Goal: Task Accomplishment & Management: Use online tool/utility

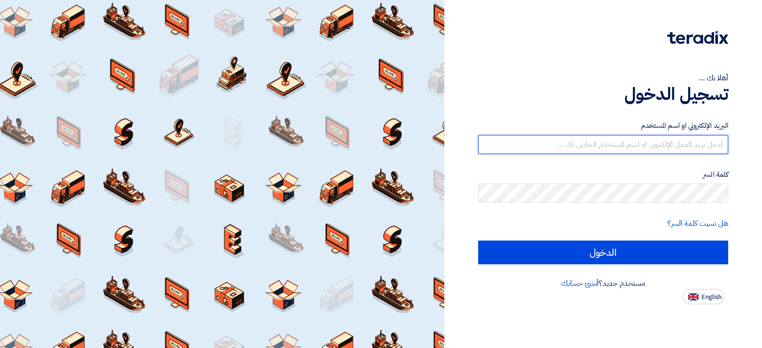
click at [502, 142] on input "text" at bounding box center [603, 144] width 250 height 19
type input "[PERSON_NAME][EMAIL_ADDRESS][PERSON_NAME][DOMAIN_NAME]"
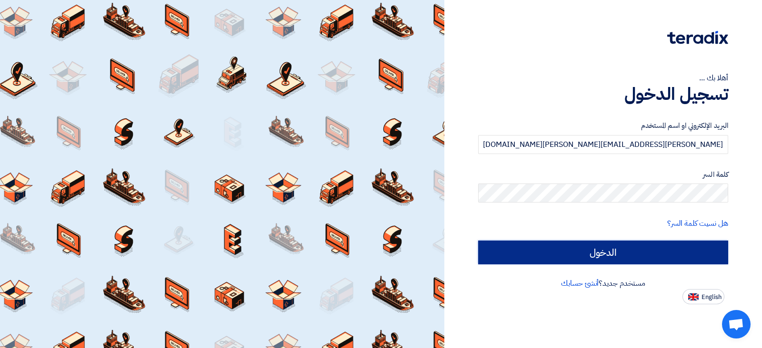
click at [544, 263] on input "الدخول" at bounding box center [603, 253] width 250 height 24
type input "Sign in"
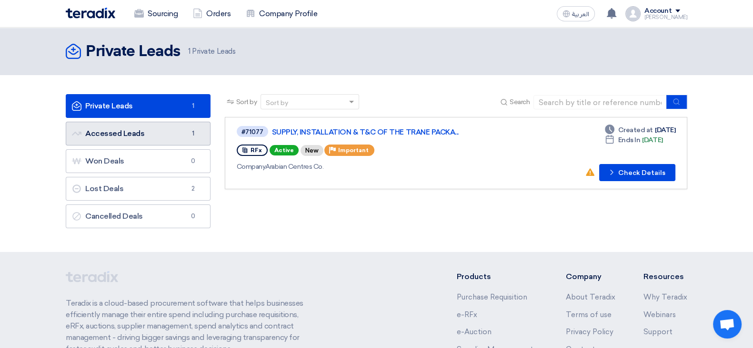
click at [171, 132] on link "Accessed Leads Accessed Leads 1" at bounding box center [138, 134] width 145 height 24
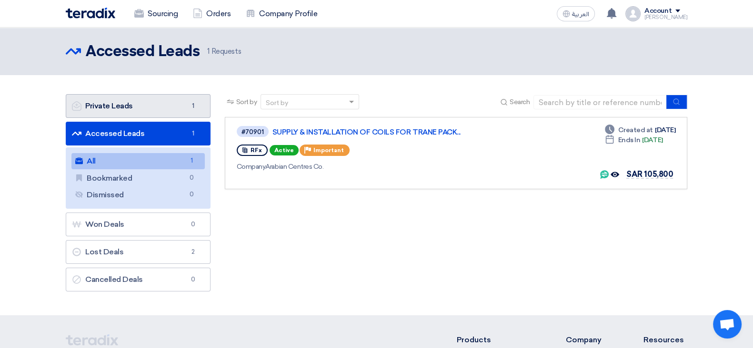
click at [132, 109] on link "Private Leads Private Leads 1" at bounding box center [138, 106] width 145 height 24
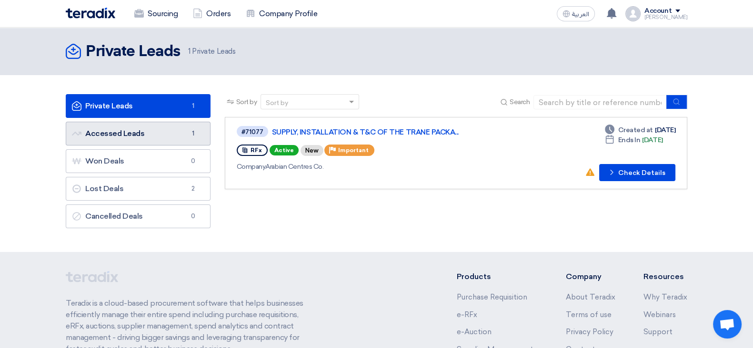
click at [184, 125] on link "Accessed Leads Accessed Leads 1" at bounding box center [138, 134] width 145 height 24
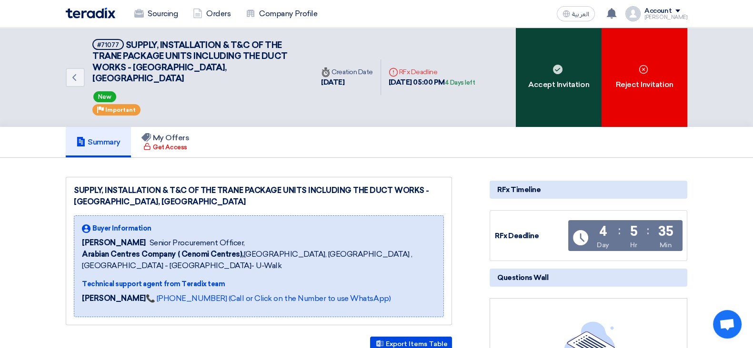
click at [534, 113] on div "Accept Invitation" at bounding box center [558, 77] width 86 height 99
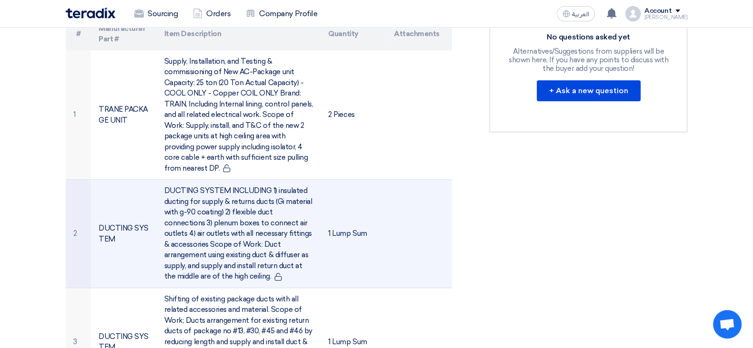
scroll to position [416, 0]
